Goal: Task Accomplishment & Management: Manage account settings

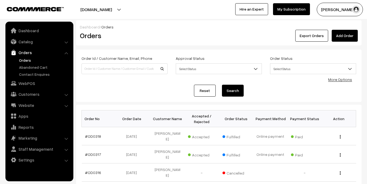
click at [25, 60] on link "Orders" at bounding box center [45, 61] width 54 height 6
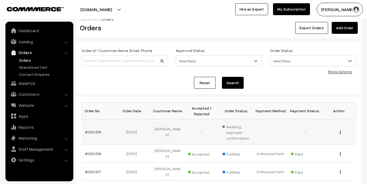
scroll to position [8, 0]
click at [95, 133] on link "#OD0319" at bounding box center [93, 132] width 16 height 5
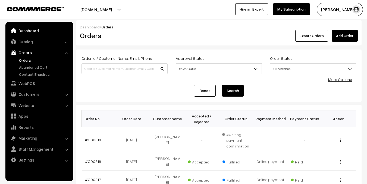
click at [25, 33] on link "Dashboard" at bounding box center [39, 31] width 65 height 10
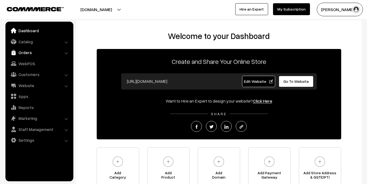
click at [24, 52] on link "Orders" at bounding box center [39, 53] width 65 height 10
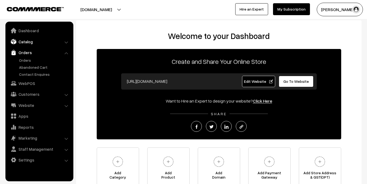
click at [27, 44] on link "Catalog" at bounding box center [39, 42] width 65 height 10
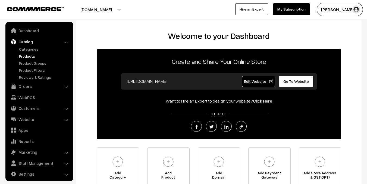
click at [27, 56] on link "Products" at bounding box center [45, 56] width 54 height 6
